Goal: Task Accomplishment & Management: Manage account settings

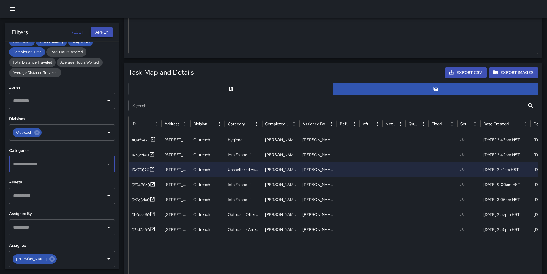
scroll to position [143, 0]
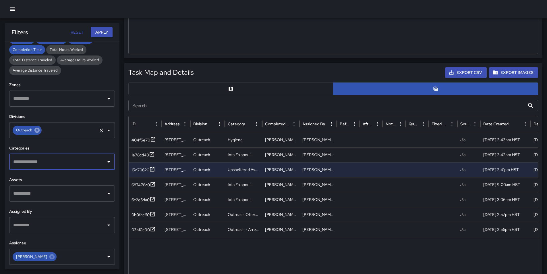
click at [37, 131] on icon at bounding box center [37, 130] width 6 height 6
click at [105, 130] on icon "Open" at bounding box center [108, 130] width 7 height 7
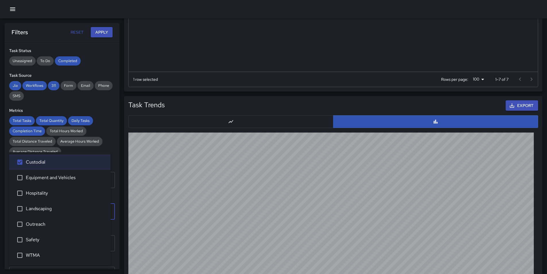
scroll to position [0, 0]
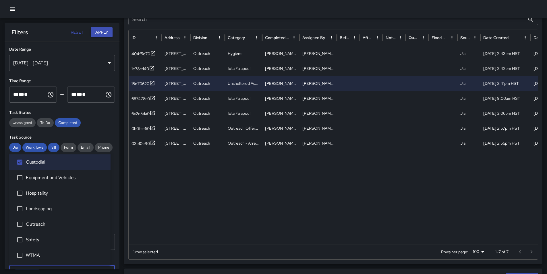
click at [103, 33] on button "Apply" at bounding box center [102, 32] width 22 height 11
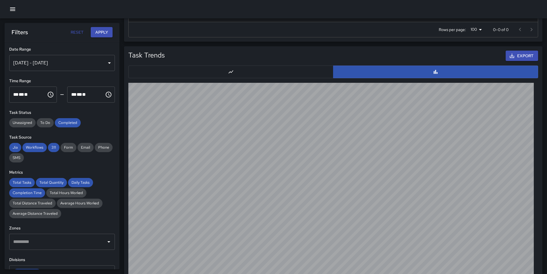
scroll to position [558, 0]
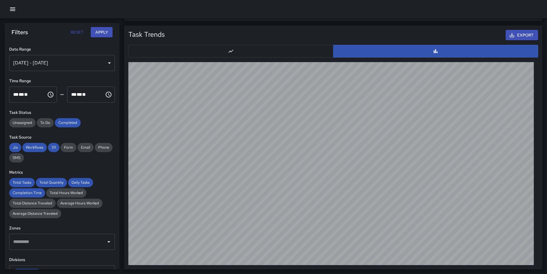
click at [246, 47] on button "button" at bounding box center [230, 51] width 205 height 13
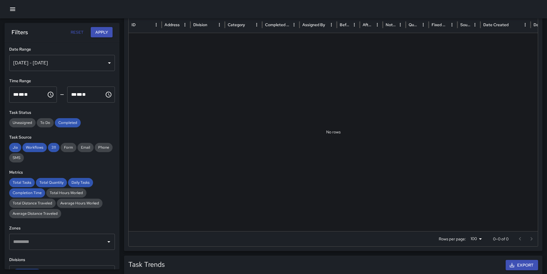
scroll to position [128, 0]
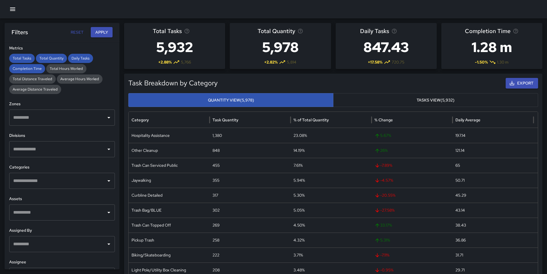
scroll to position [143, 0]
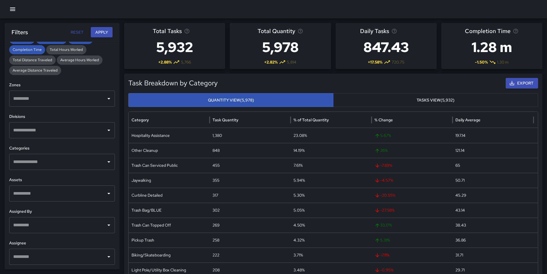
click at [105, 130] on icon "Open" at bounding box center [108, 130] width 7 height 7
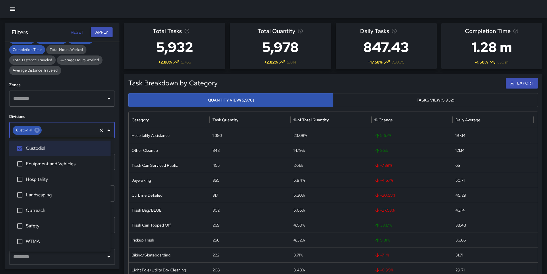
click at [96, 33] on button "Apply" at bounding box center [102, 32] width 22 height 11
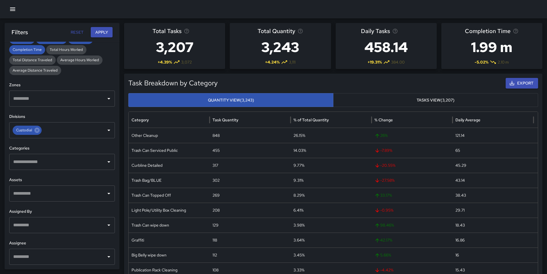
click at [415, 103] on button "Tasks View (3,207)" at bounding box center [435, 100] width 205 height 14
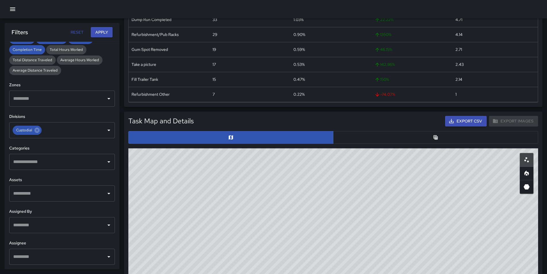
scroll to position [201, 0]
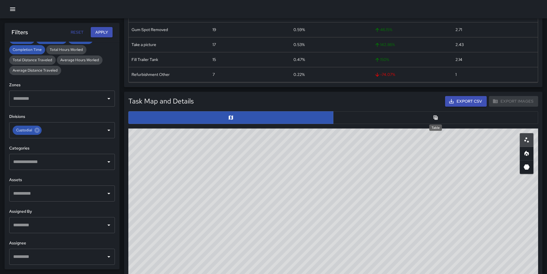
click at [437, 117] on icon "Table" at bounding box center [436, 118] width 6 height 6
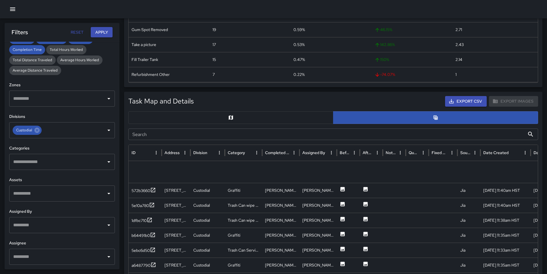
scroll to position [0, 0]
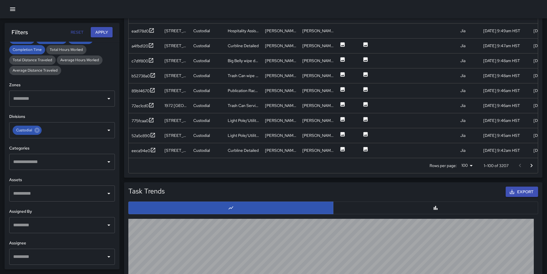
click at [531, 165] on icon "Go to next page" at bounding box center [531, 165] width 7 height 7
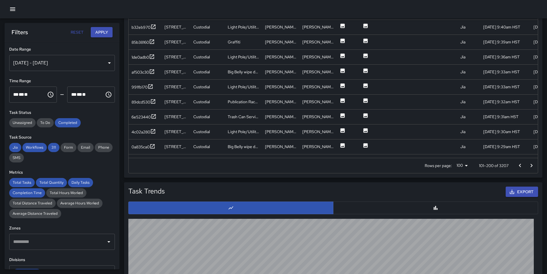
click at [40, 61] on div "[DATE] - [DATE]" at bounding box center [62, 63] width 106 height 16
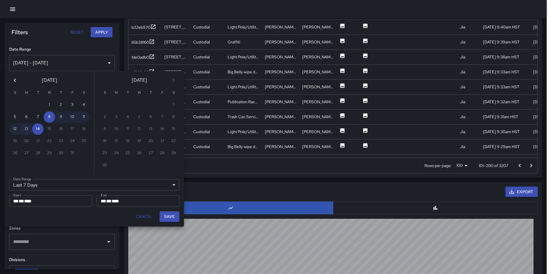
click at [25, 129] on button "13" at bounding box center [26, 128] width 11 height 11
type input "******"
type input "**********"
click at [171, 214] on button "Save" at bounding box center [170, 216] width 20 height 11
type input "**********"
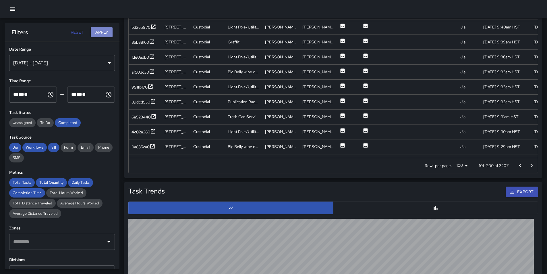
click at [100, 31] on button "Apply" at bounding box center [102, 32] width 22 height 11
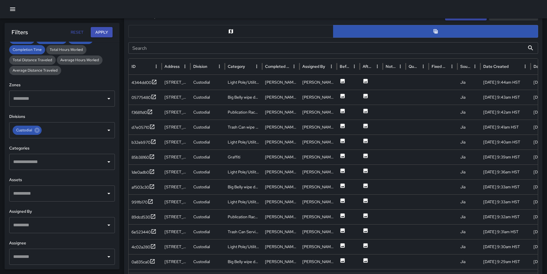
click at [105, 192] on icon "Open" at bounding box center [108, 193] width 7 height 7
click at [105, 192] on icon "Close" at bounding box center [108, 193] width 7 height 7
click at [105, 224] on icon "Open" at bounding box center [108, 224] width 7 height 7
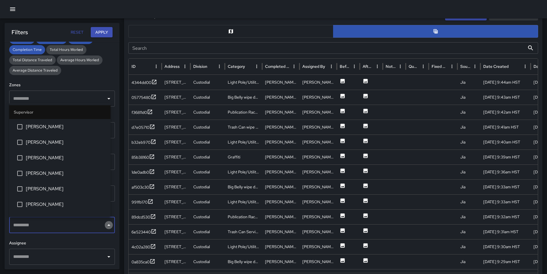
click at [105, 224] on icon "Close" at bounding box center [108, 224] width 7 height 7
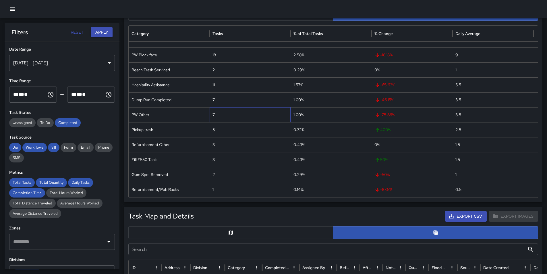
click at [214, 113] on div "7" at bounding box center [250, 114] width 81 height 15
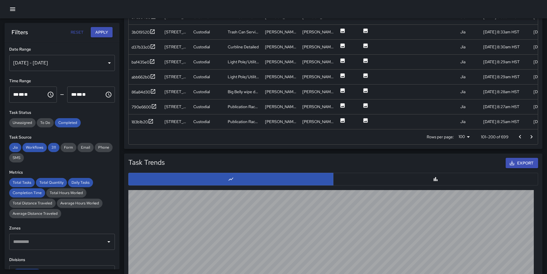
click at [532, 137] on icon "Go to next page" at bounding box center [531, 136] width 7 height 7
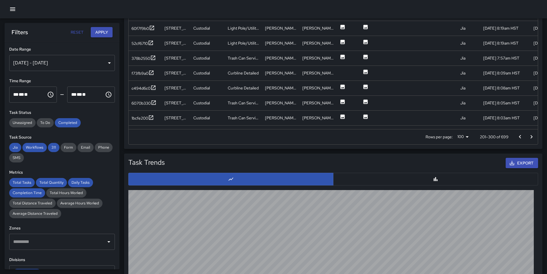
click at [532, 137] on icon "Go to next page" at bounding box center [531, 136] width 7 height 7
click at [532, 137] on div at bounding box center [525, 136] width 23 height 11
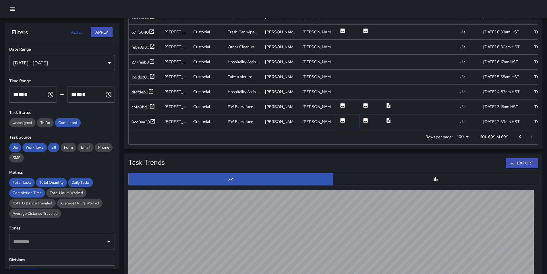
click at [343, 118] on icon at bounding box center [343, 120] width 6 height 6
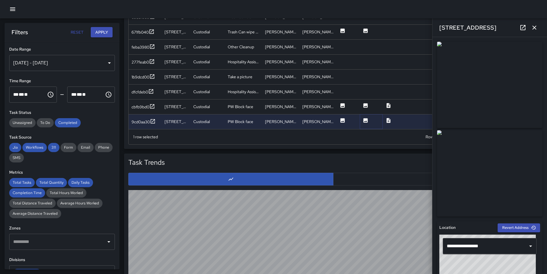
click at [364, 121] on icon at bounding box center [366, 120] width 4 height 4
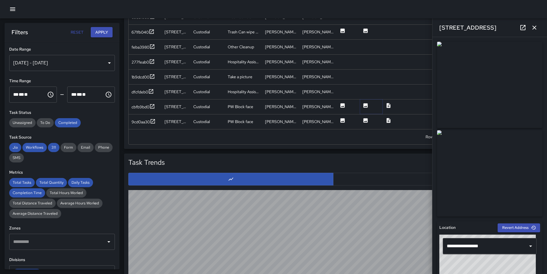
click at [368, 105] on icon at bounding box center [366, 105] width 4 height 4
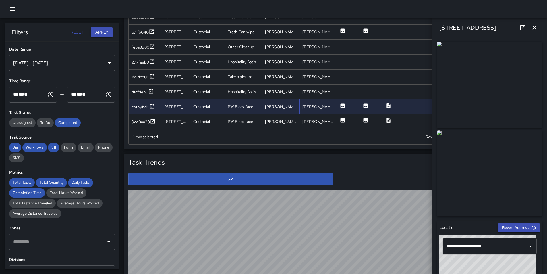
click at [330, 105] on div "[PERSON_NAME]" at bounding box center [317, 106] width 37 height 15
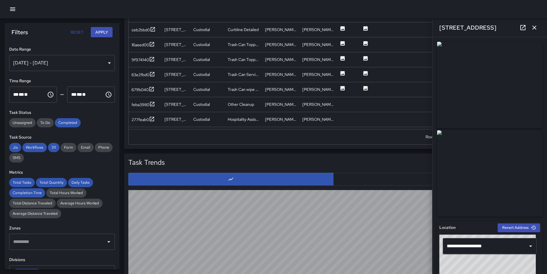
click at [533, 28] on icon "button" at bounding box center [534, 27] width 7 height 7
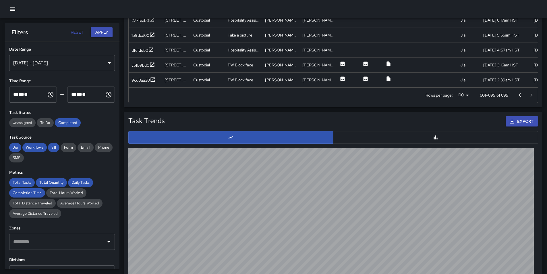
click at [521, 94] on icon "Go to previous page" at bounding box center [520, 95] width 7 height 7
